Goal: Navigation & Orientation: Find specific page/section

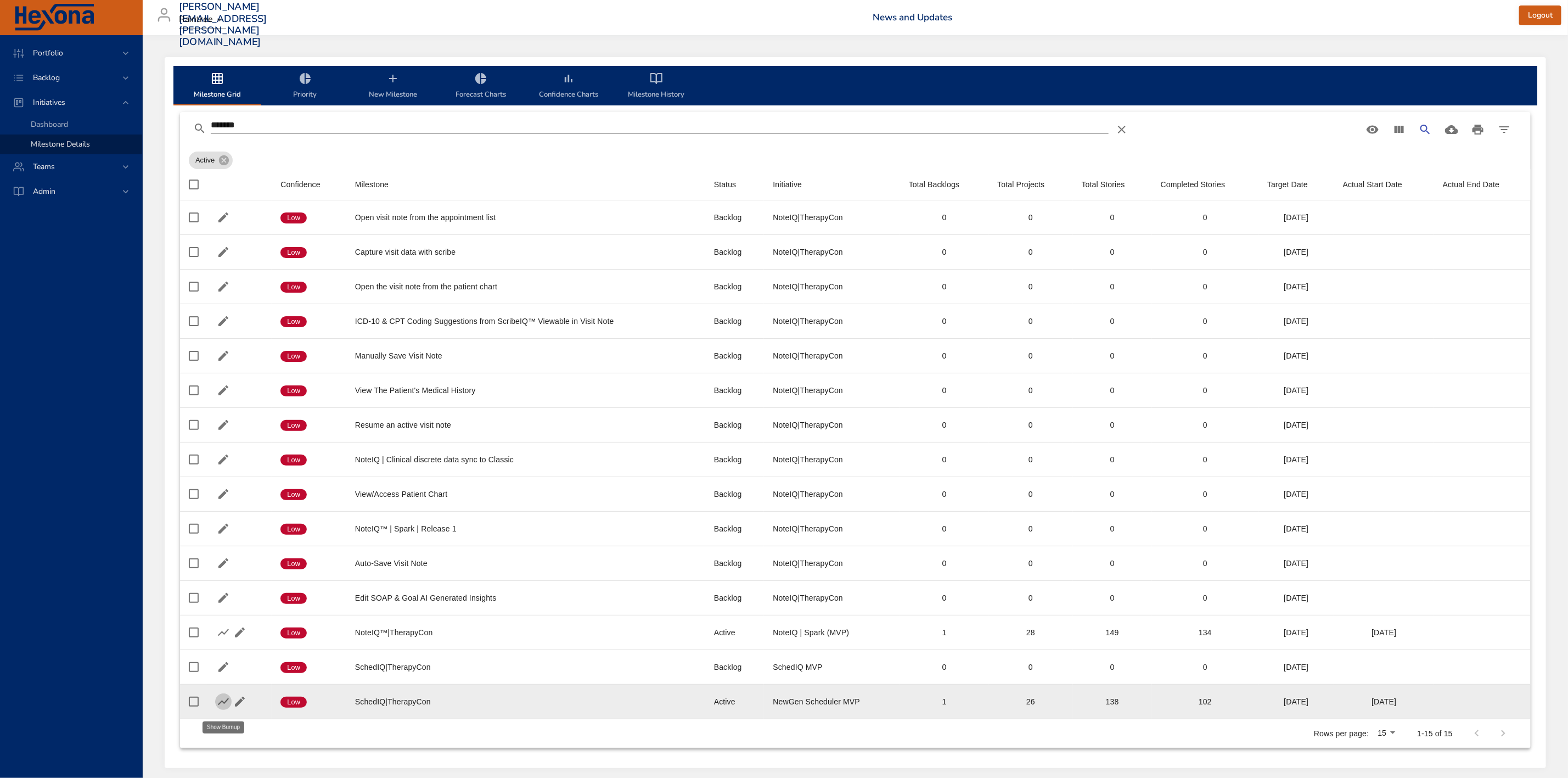
click at [221, 703] on icon "button" at bounding box center [223, 701] width 13 height 13
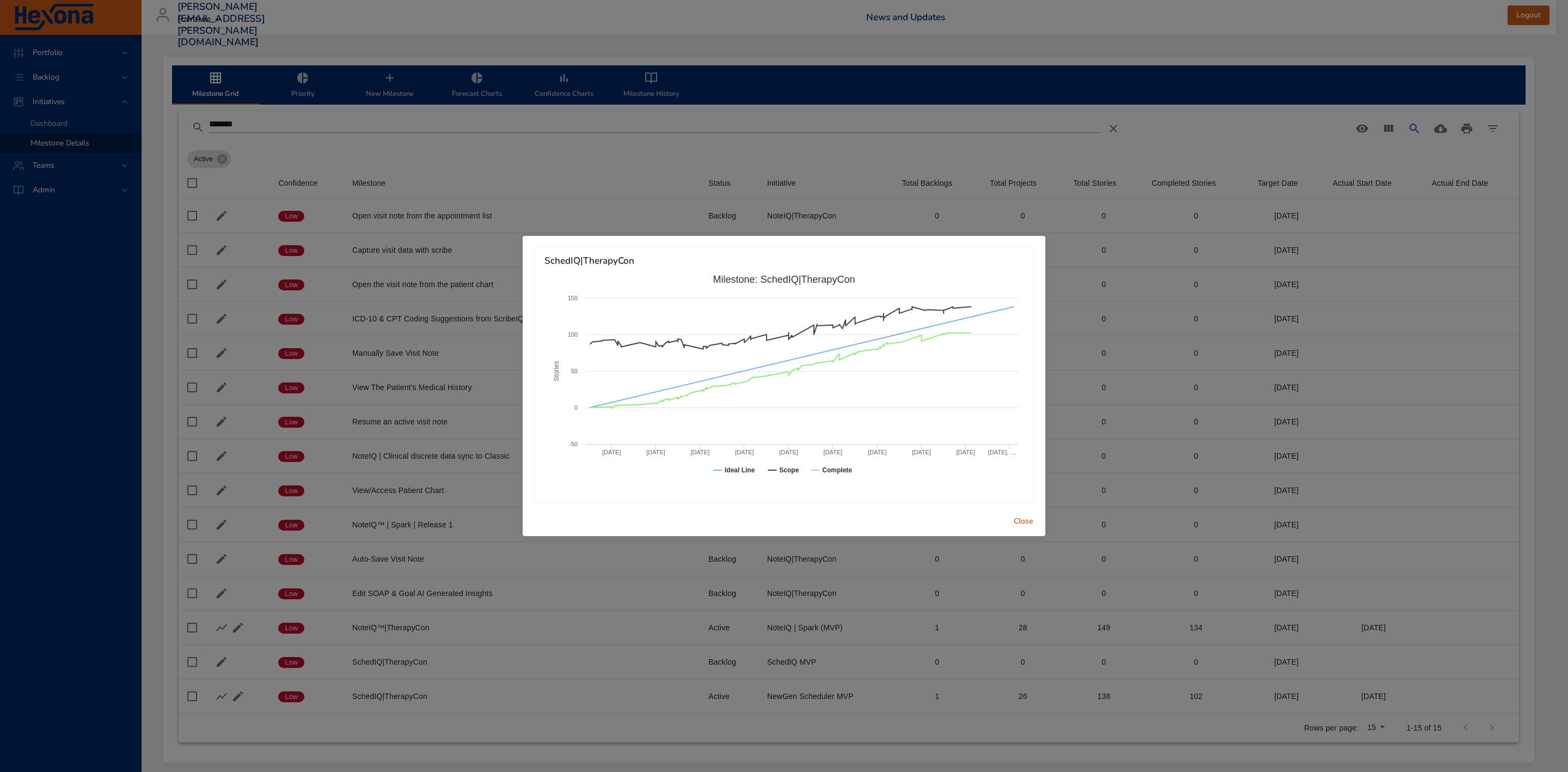
click at [585, 158] on div "SchedIQ|TherapyCon Created with Highcharts 9.0.1 Stories Milestone: SchedIQ|The…" at bounding box center [784, 386] width 1568 height 772
click at [1017, 515] on span "Close" at bounding box center [1023, 521] width 26 height 14
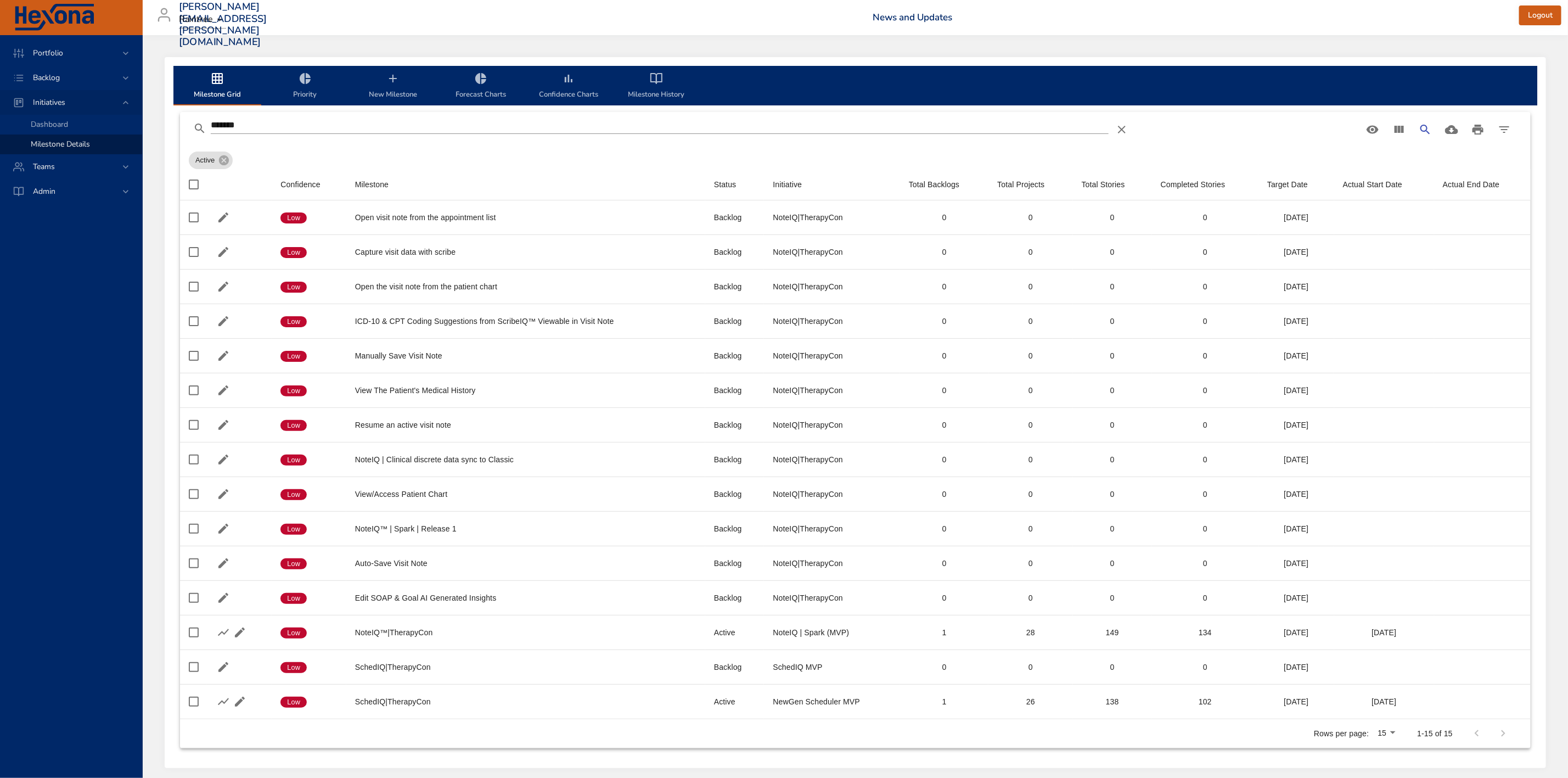
click at [69, 101] on span "Initiatives" at bounding box center [49, 102] width 50 height 10
click at [54, 121] on span "Dashboard" at bounding box center [49, 124] width 38 height 10
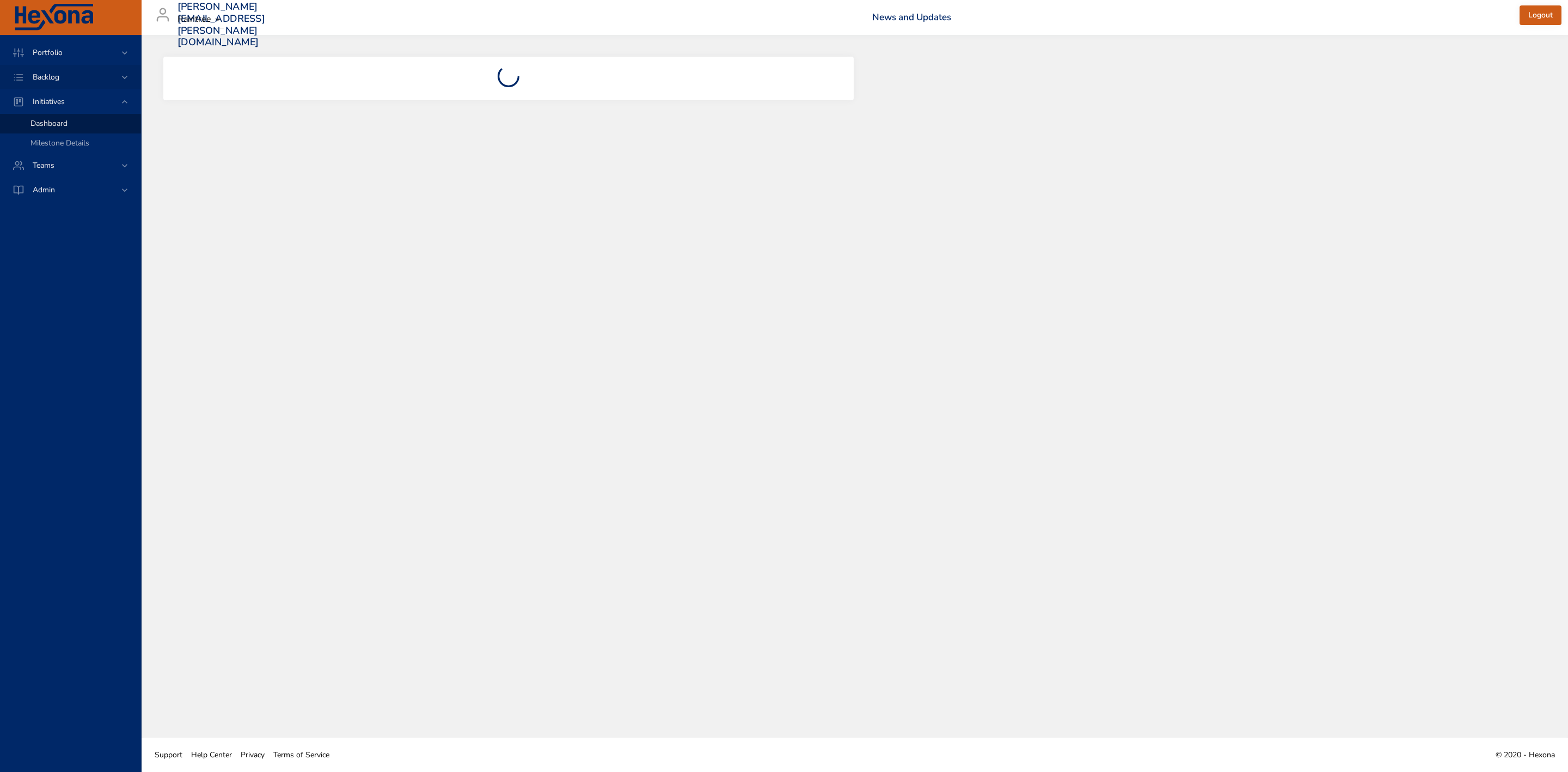
click at [57, 73] on span "Backlog" at bounding box center [46, 77] width 44 height 10
click at [59, 98] on span "Backlog Details" at bounding box center [56, 99] width 52 height 10
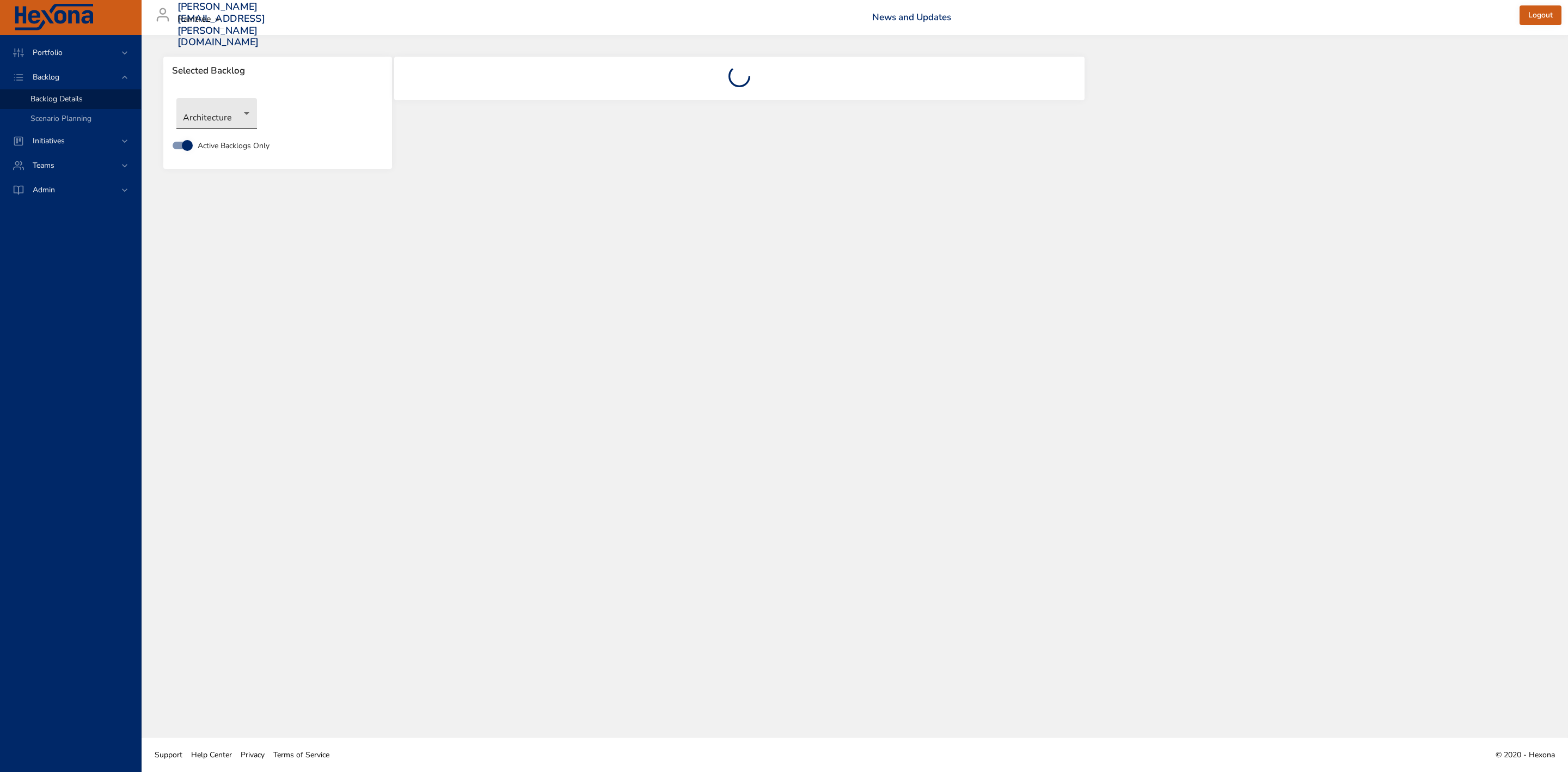
click at [216, 116] on body "Portfolio Backlog Backlog Details Scenario Planning Initiatives Teams Admin [PE…" at bounding box center [784, 386] width 1568 height 772
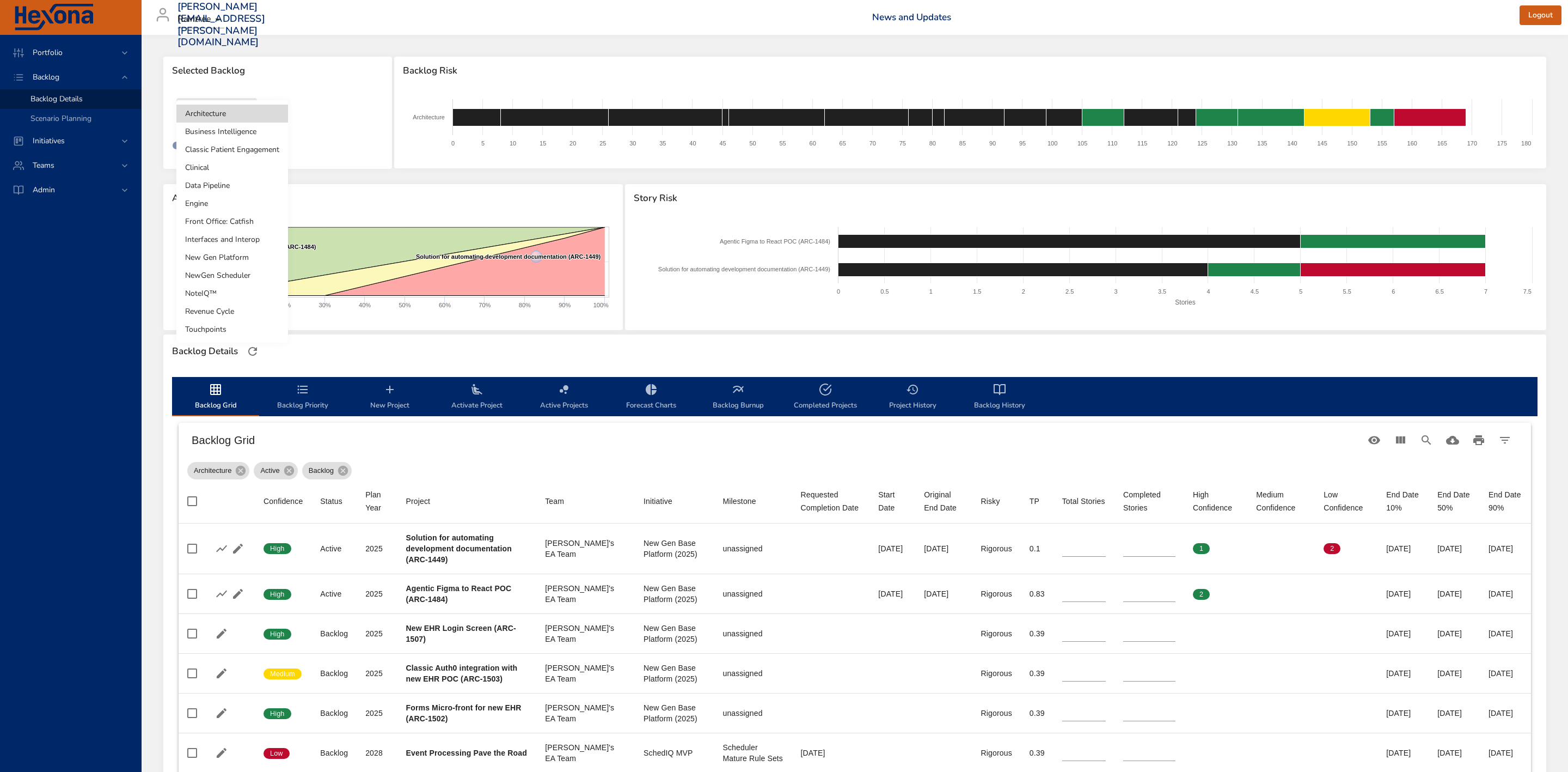
click at [239, 268] on li "NewGen Scheduler" at bounding box center [232, 275] width 112 height 18
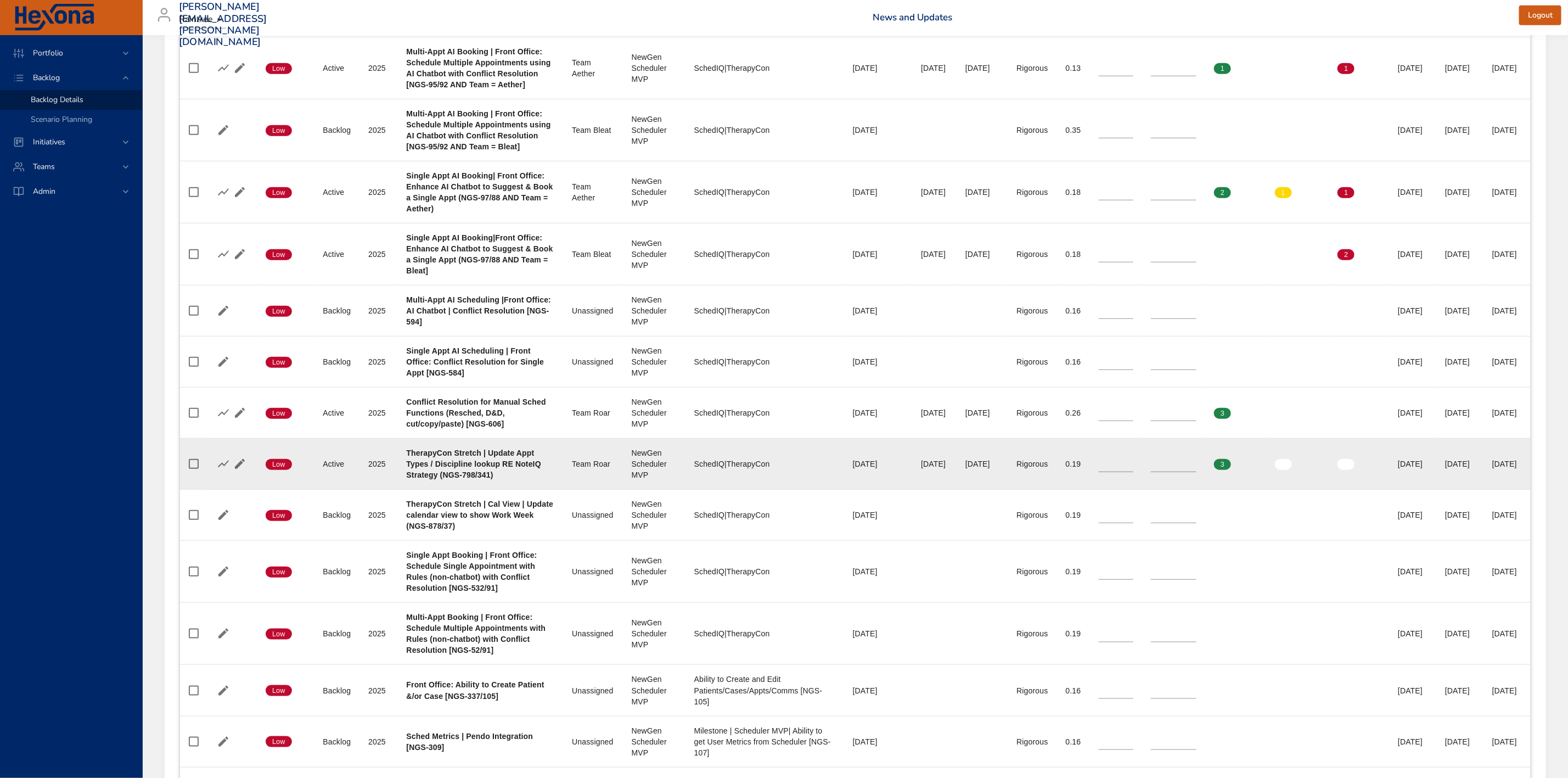
scroll to position [659, 0]
